Goal: Task Accomplishment & Management: Use online tool/utility

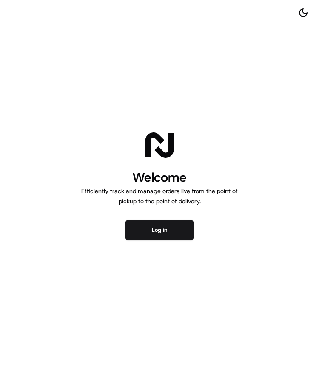
click at [160, 243] on div "Welcome Efficiently track and manage orders live from the point of pickup to th…" at bounding box center [159, 184] width 319 height 368
click at [157, 223] on button "Log in" at bounding box center [159, 230] width 68 height 20
